Goal: Task Accomplishment & Management: Manage account settings

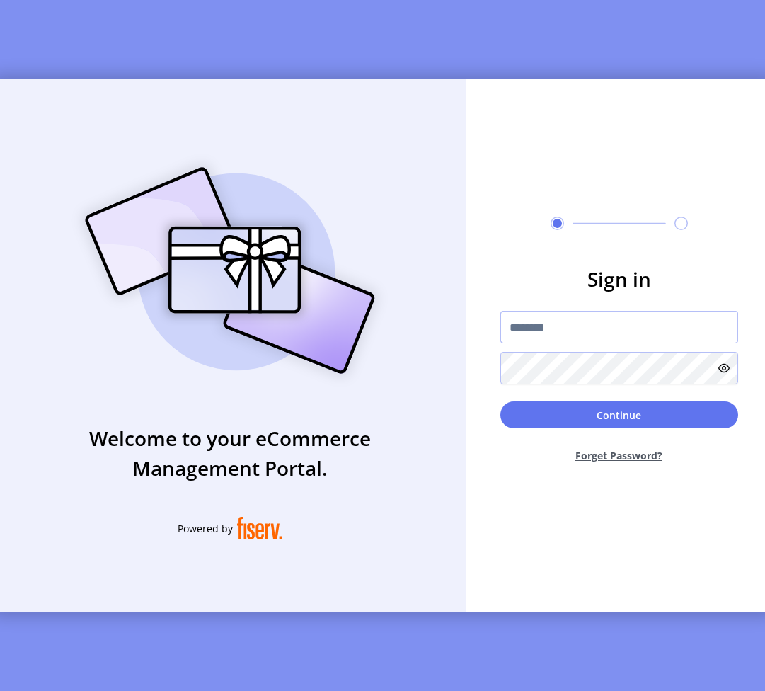
click at [526, 343] on input "text" at bounding box center [619, 327] width 238 height 33
type input "**********"
click at [500, 401] on button "Continue" at bounding box center [619, 414] width 238 height 27
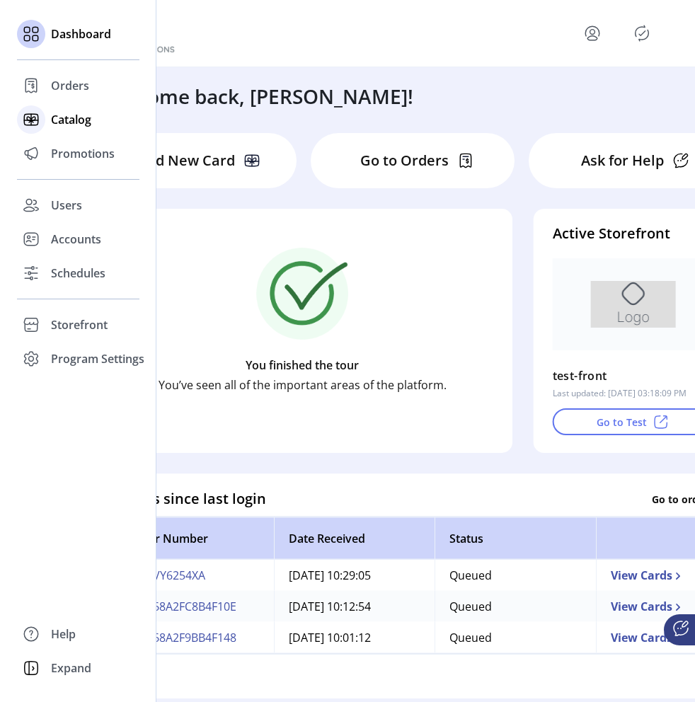
click at [63, 114] on span "Catalog" at bounding box center [71, 119] width 40 height 17
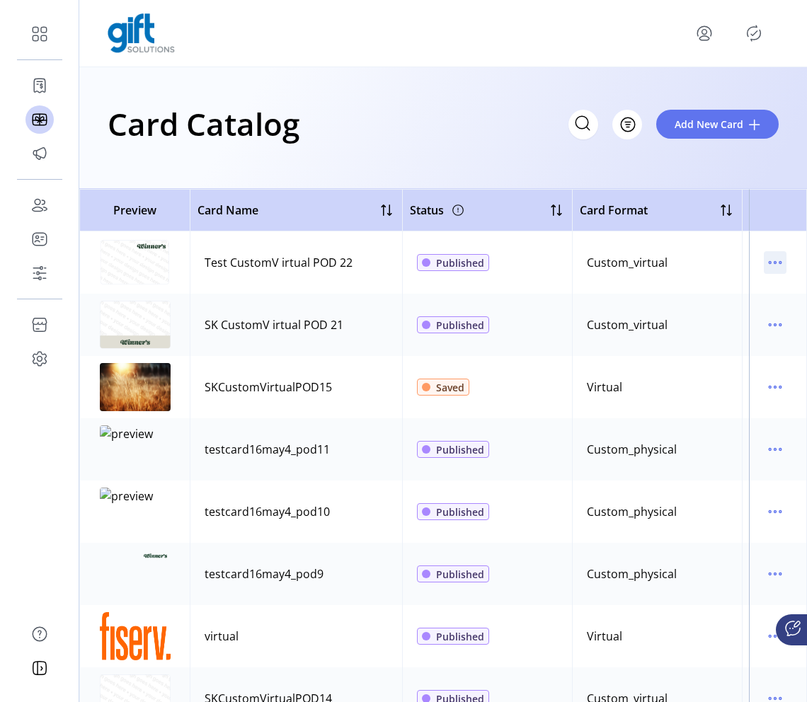
click at [526, 268] on icon "menu" at bounding box center [775, 262] width 23 height 23
click at [526, 318] on span "Edit Details" at bounding box center [708, 312] width 117 height 11
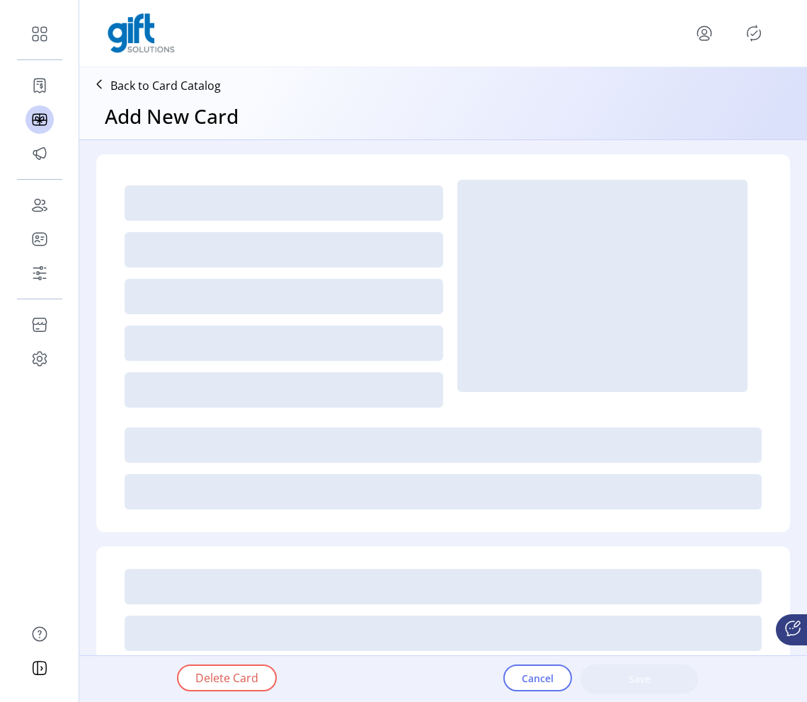
type textarea "**********"
type input "*"
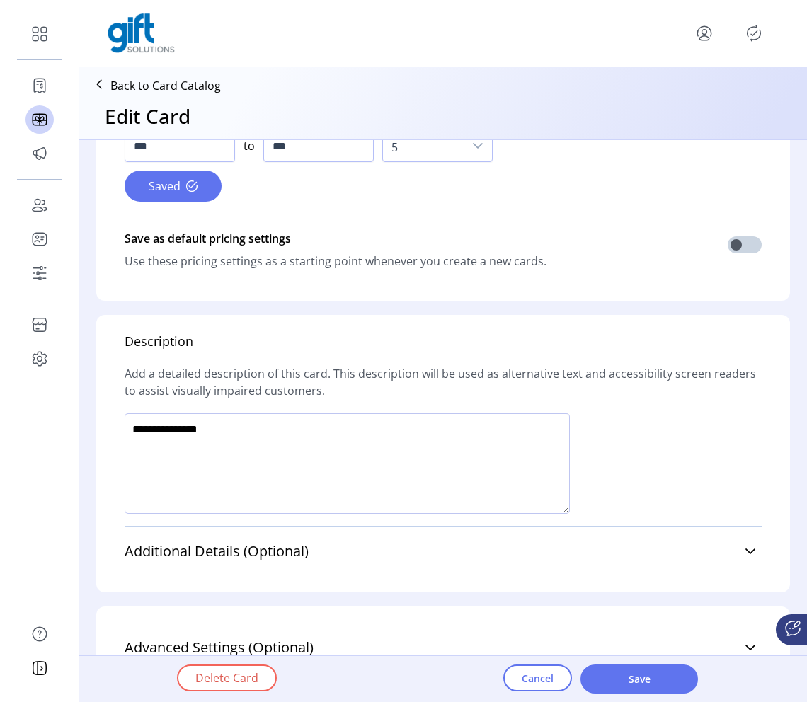
scroll to position [780, 0]
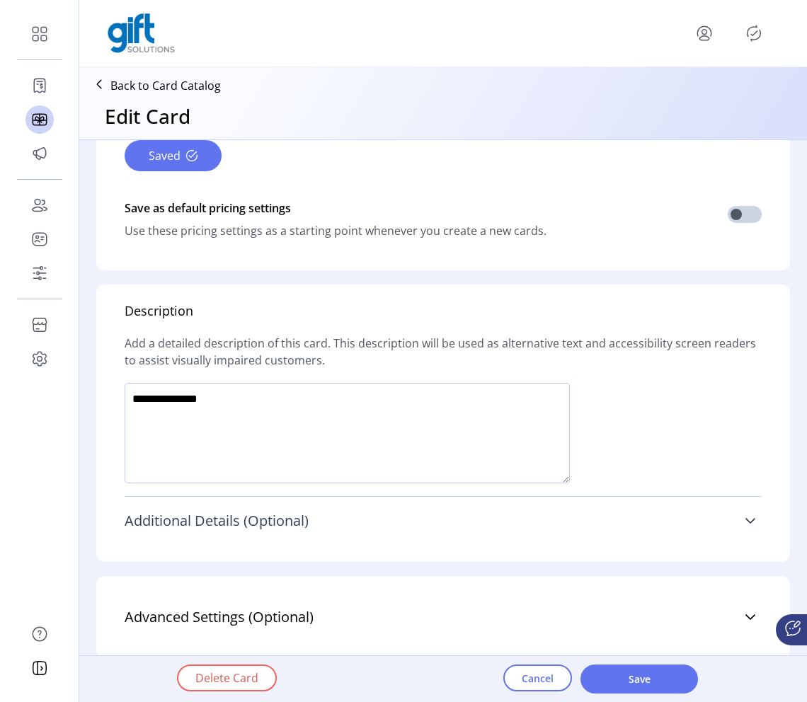
click at [526, 535] on link "Additional Details (Optional)" at bounding box center [443, 520] width 637 height 31
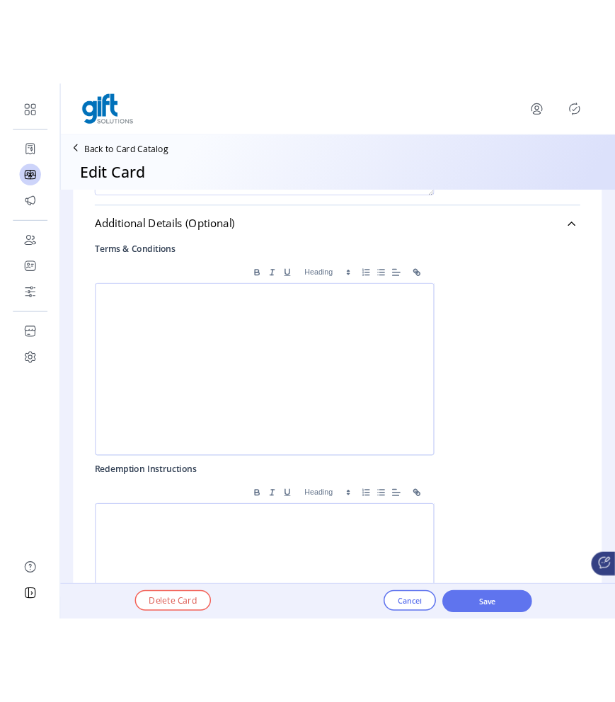
scroll to position [1161, 0]
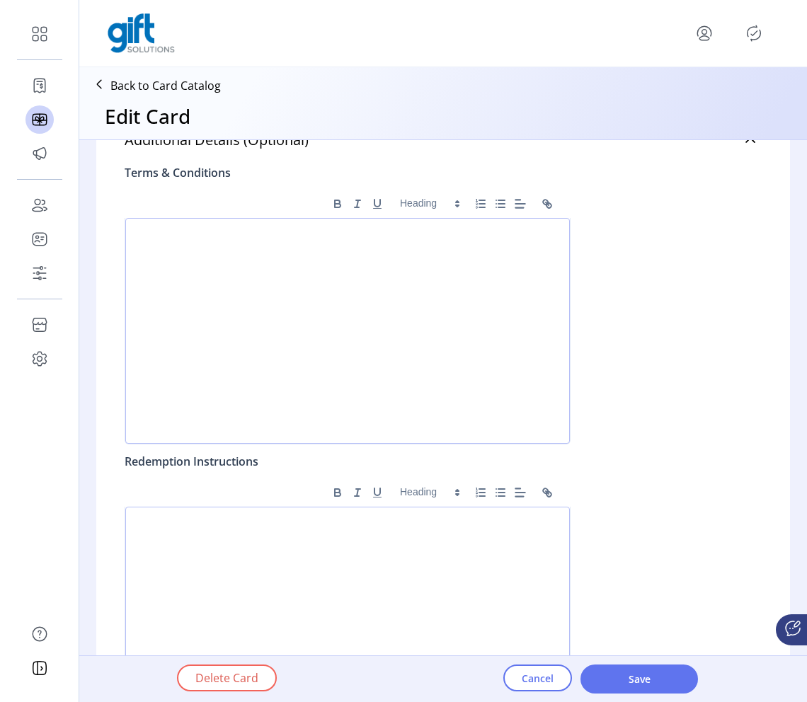
click at [419, 347] on div at bounding box center [347, 331] width 444 height 226
drag, startPoint x: 165, startPoint y: 232, endPoint x: 318, endPoint y: 232, distance: 152.8
click at [318, 232] on p "**********" at bounding box center [347, 233] width 421 height 13
click at [526, 674] on span "Save" at bounding box center [639, 679] width 81 height 15
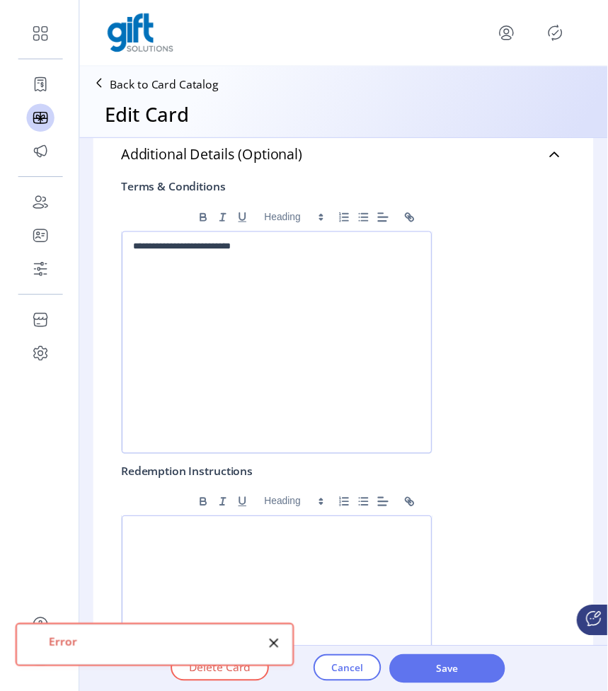
scroll to position [1177, 0]
